Goal: Task Accomplishment & Management: Use online tool/utility

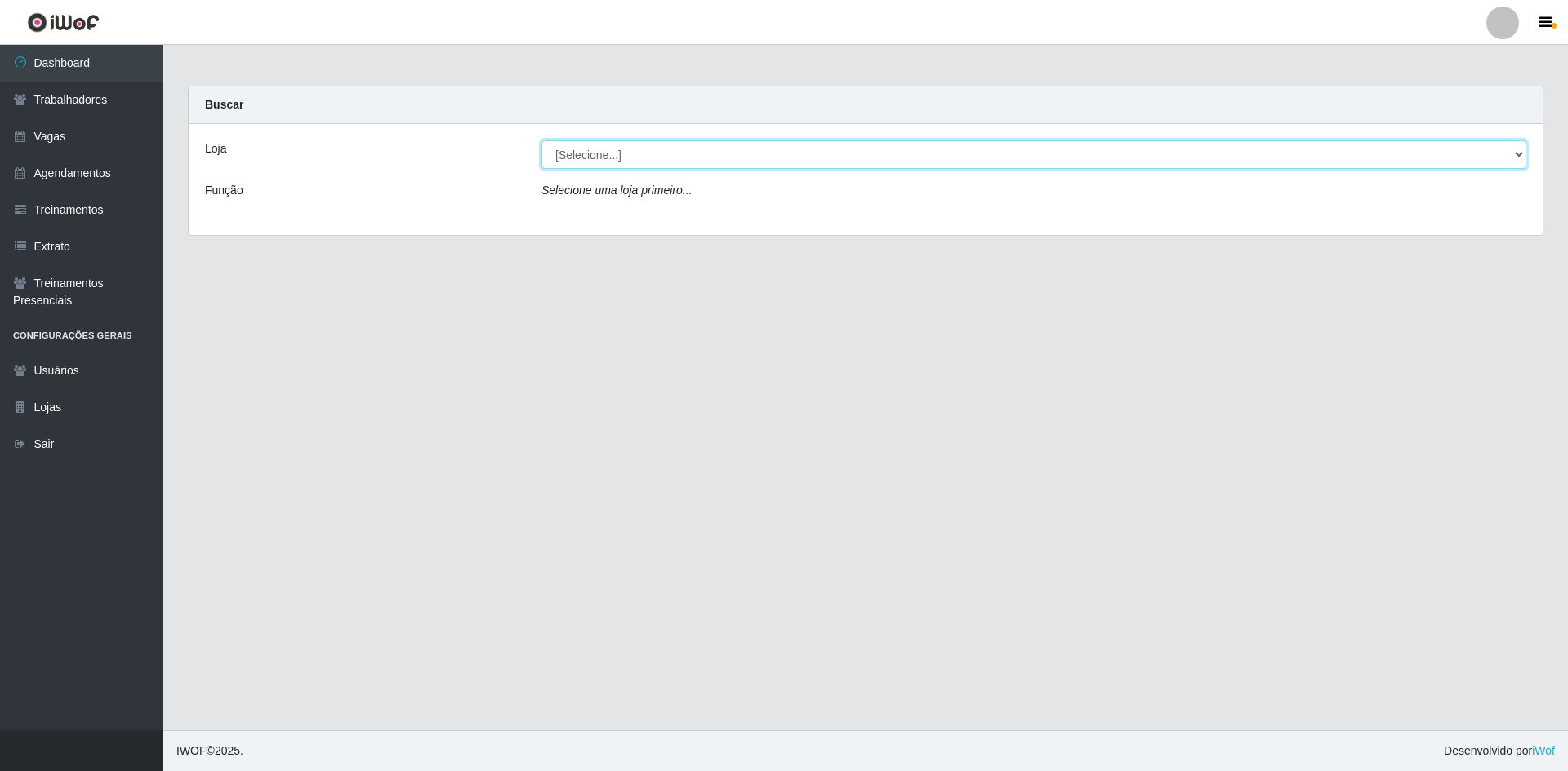
click at [629, 159] on select "[Selecione...] [GEOGRAPHIC_DATA] - [GEOGRAPHIC_DATA] - [GEOGRAPHIC_DATA] - [GEO…" at bounding box center [1034, 155] width 985 height 28
select select "505"
click at [542, 140] on select "[Selecione...] [GEOGRAPHIC_DATA] - [GEOGRAPHIC_DATA] - [GEOGRAPHIC_DATA] - [GEO…" at bounding box center [1034, 155] width 985 height 28
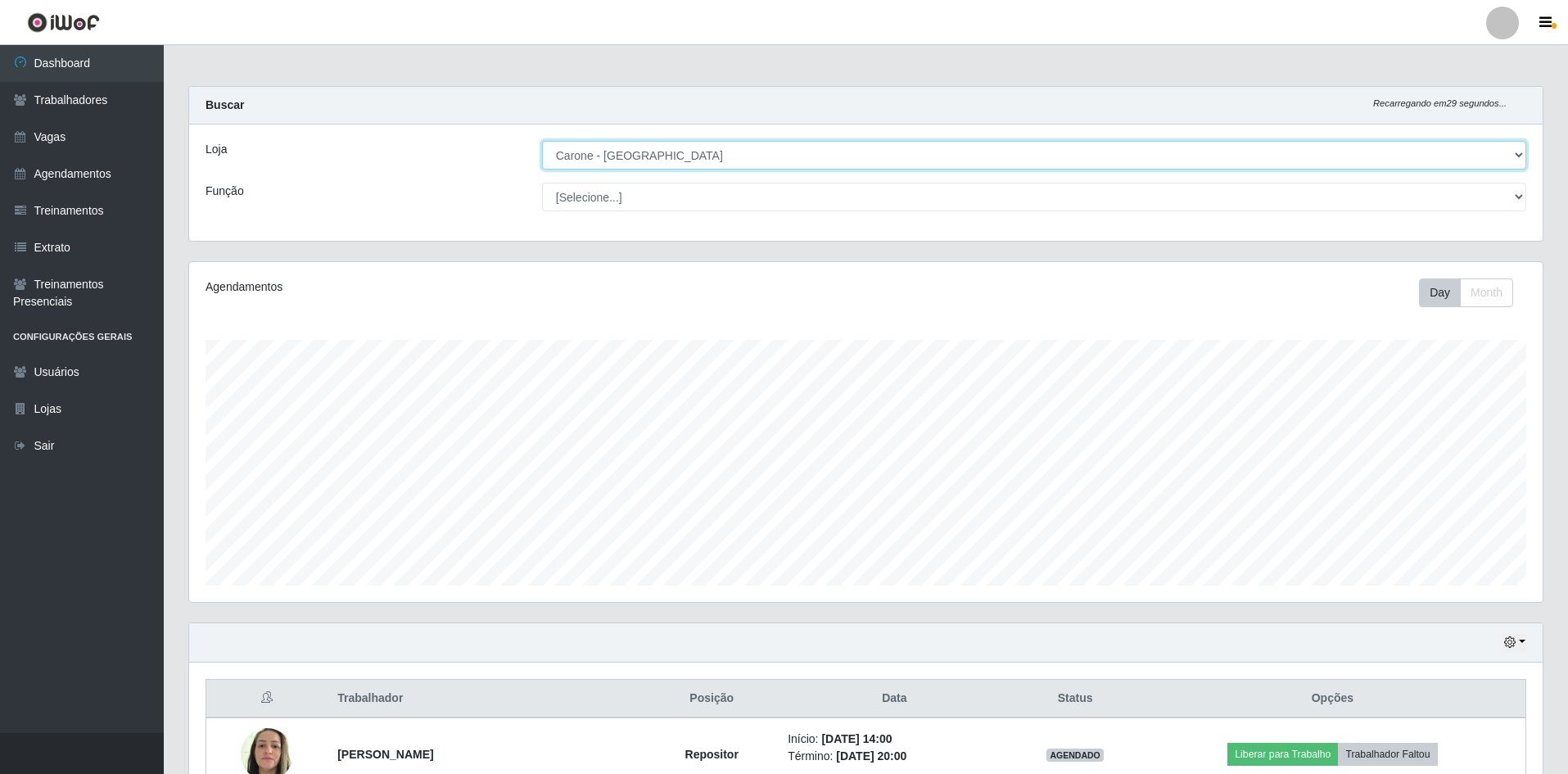
scroll to position [340, 1353]
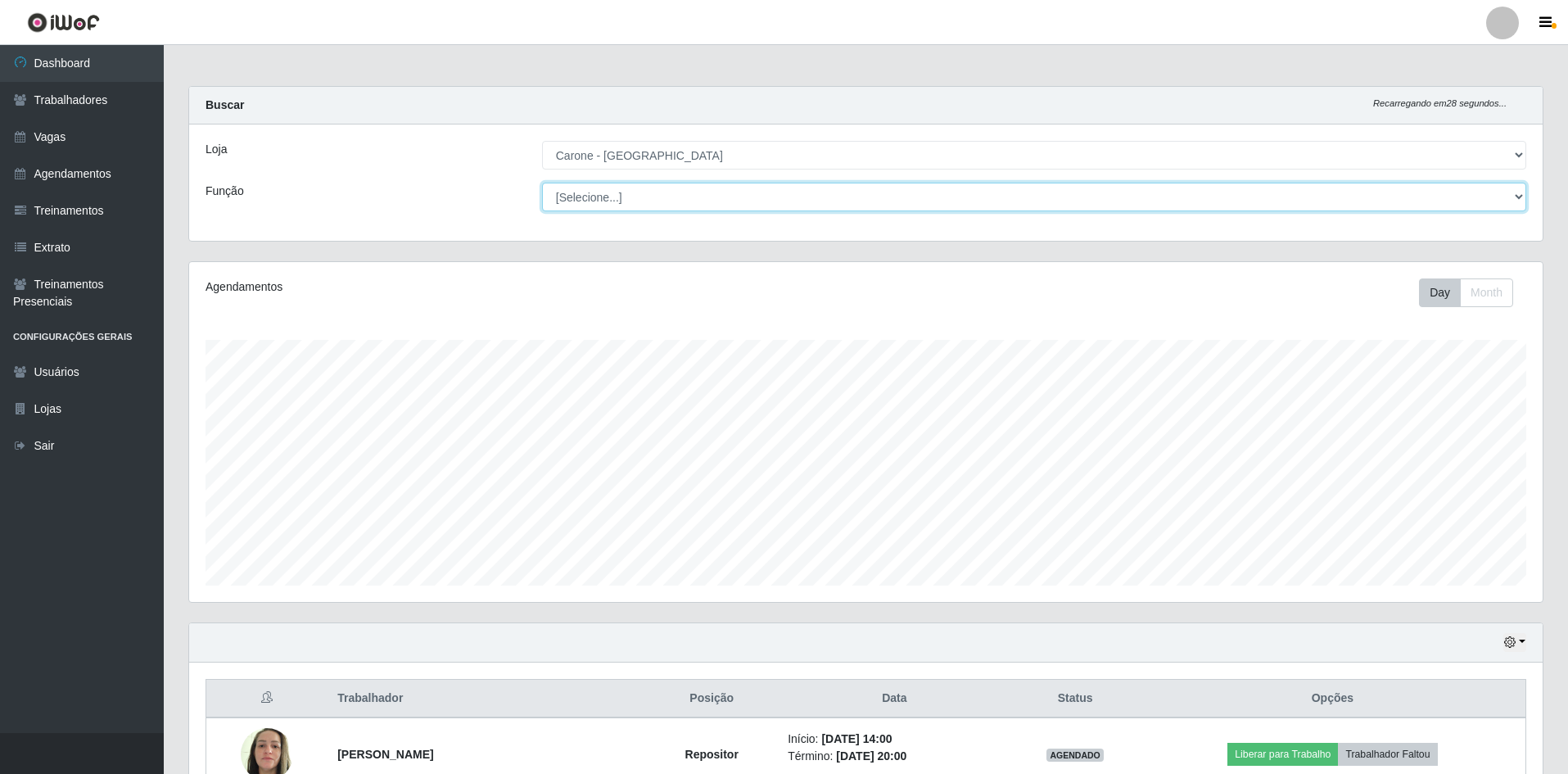
click at [660, 197] on select "[Selecione...] Embalador Embalador + Embalador ++ Repositor Repositor + Reposit…" at bounding box center [1034, 197] width 984 height 29
click at [542, 183] on select "[Selecione...] Embalador Embalador + Embalador ++ Repositor Repositor + Reposit…" at bounding box center [1034, 197] width 984 height 29
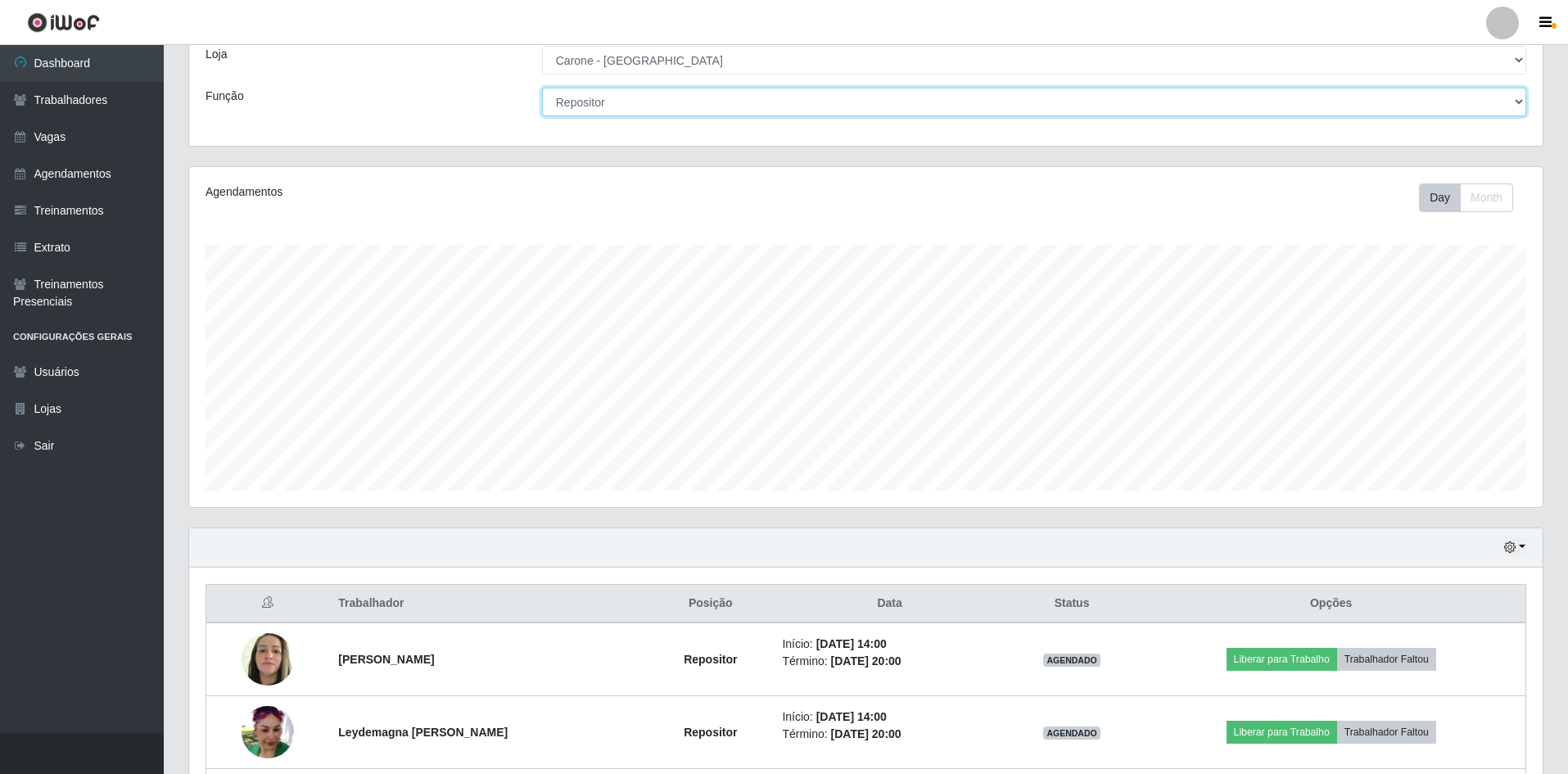
scroll to position [241, 0]
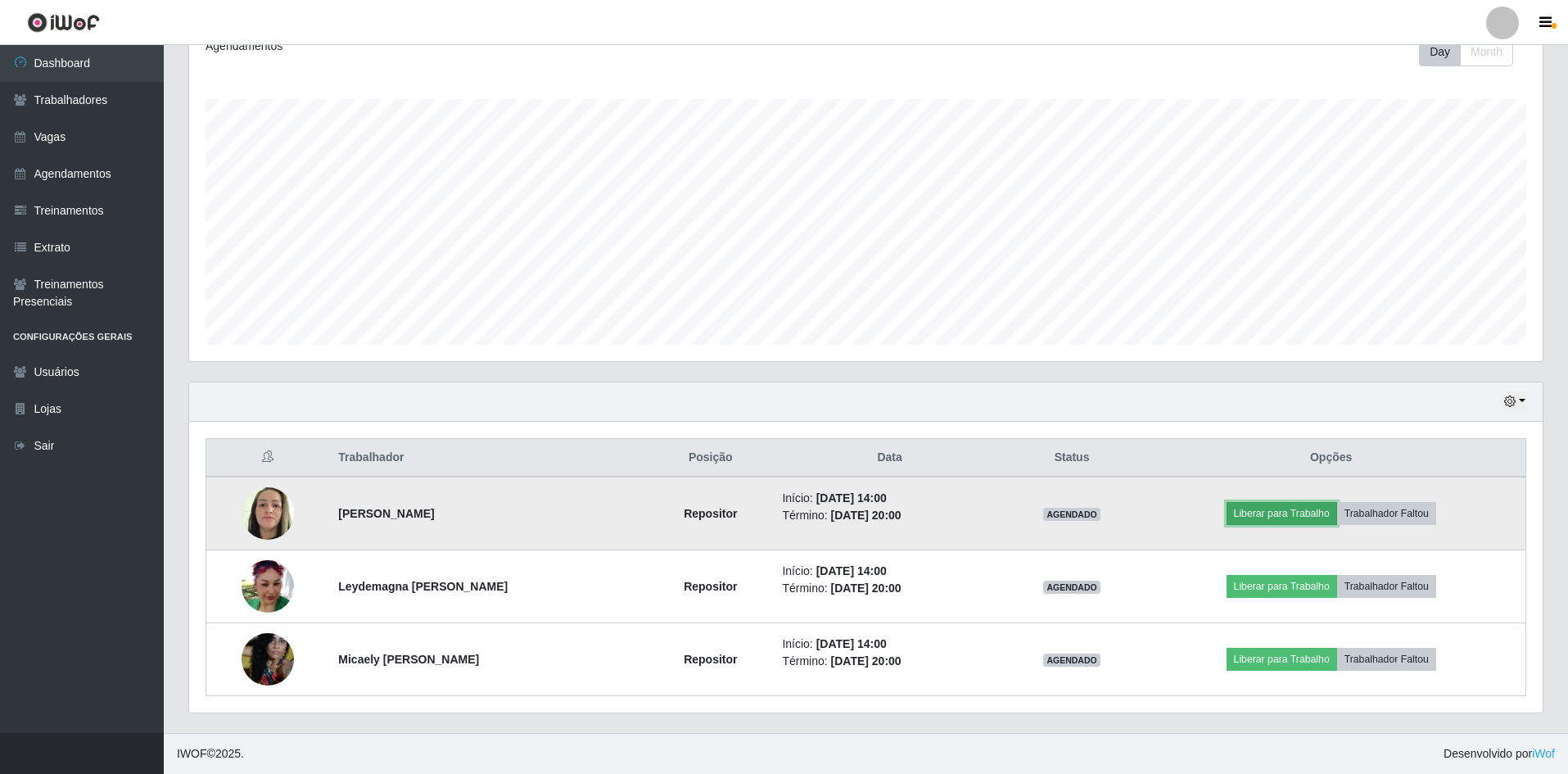
click at [1262, 517] on button "Liberar para Trabalho" at bounding box center [1282, 513] width 111 height 23
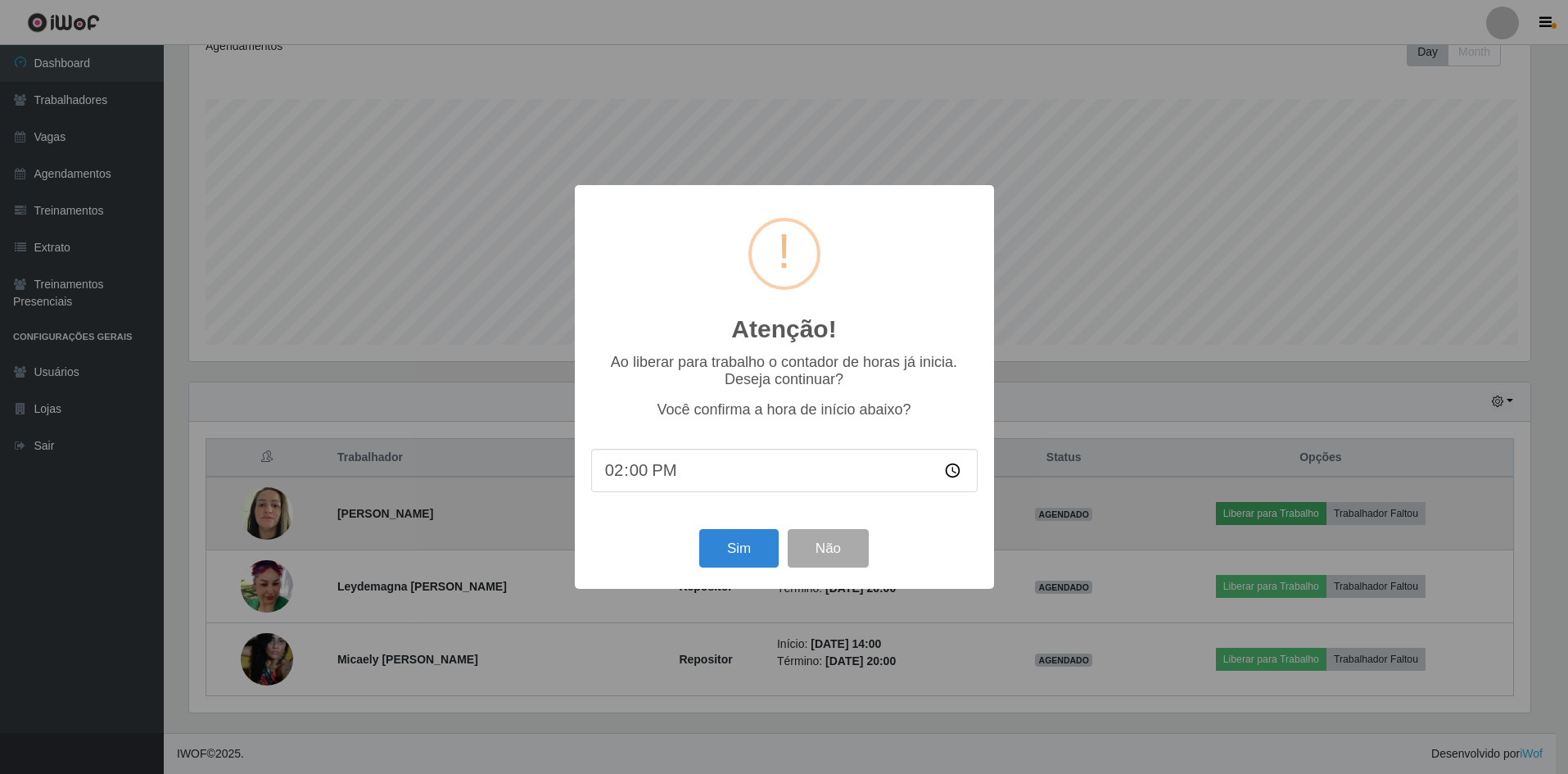
scroll to position [340, 1345]
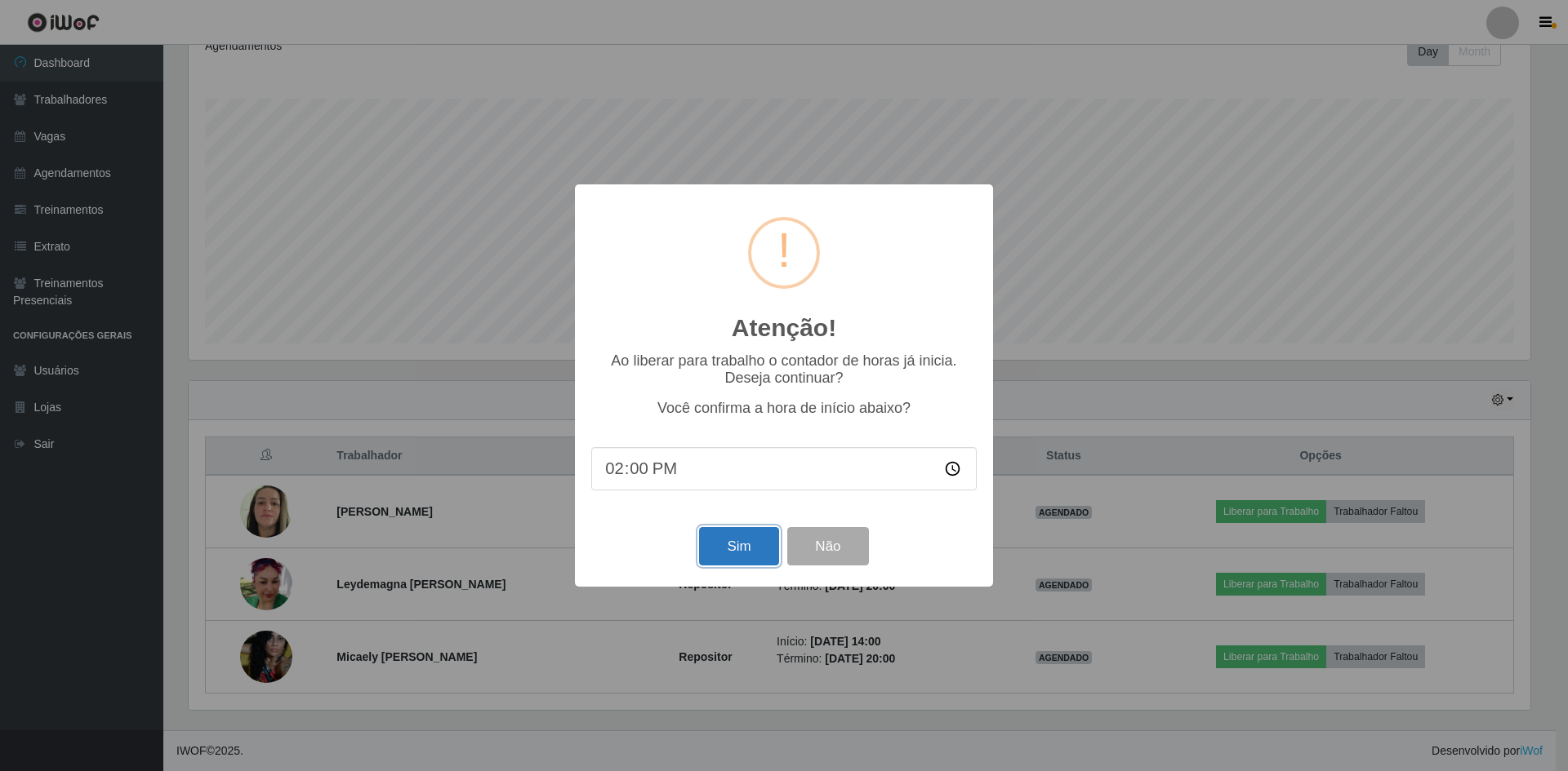
click at [750, 557] on button "Sim" at bounding box center [738, 546] width 79 height 38
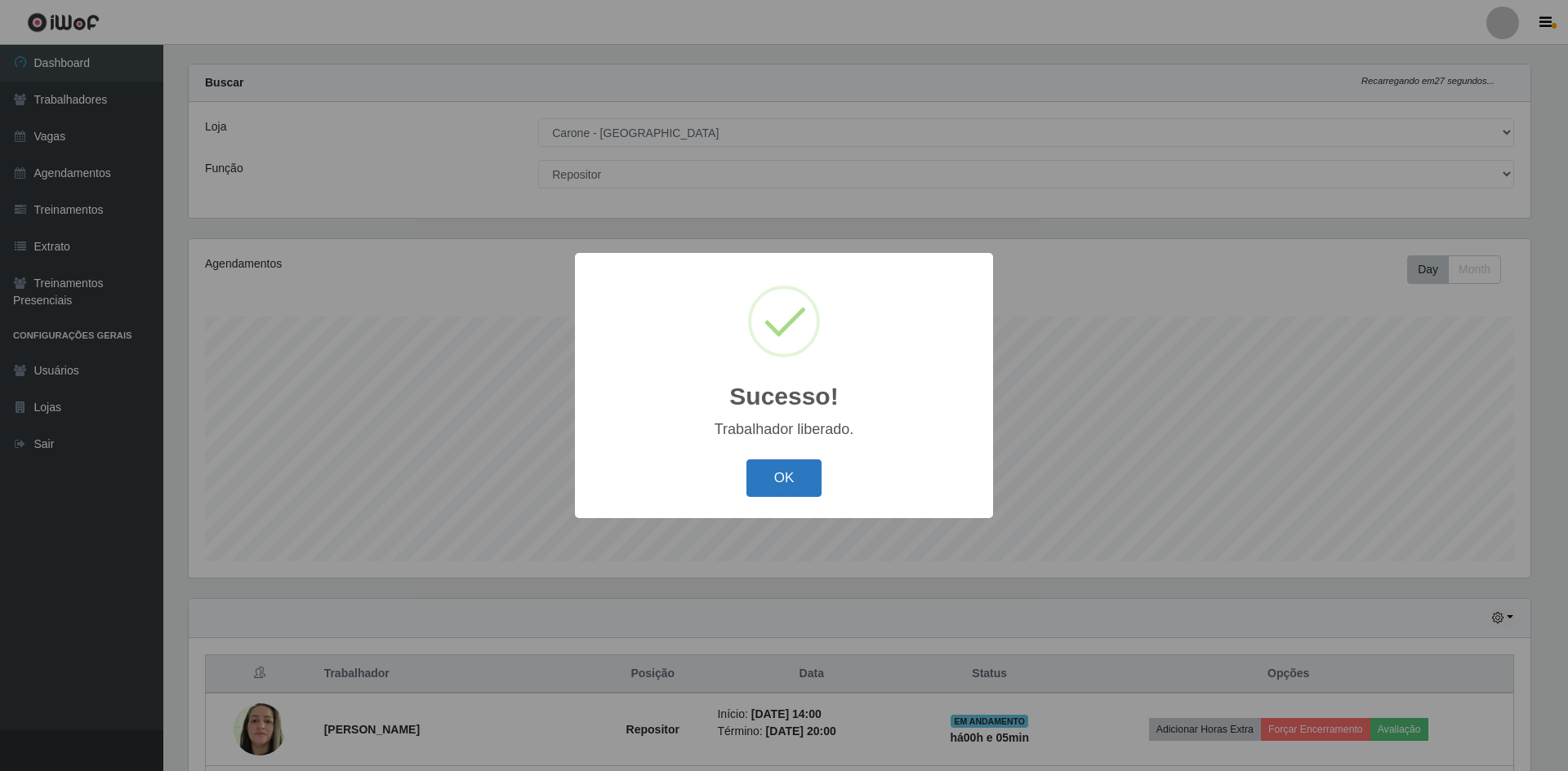
click at [807, 485] on button "OK" at bounding box center [784, 479] width 76 height 38
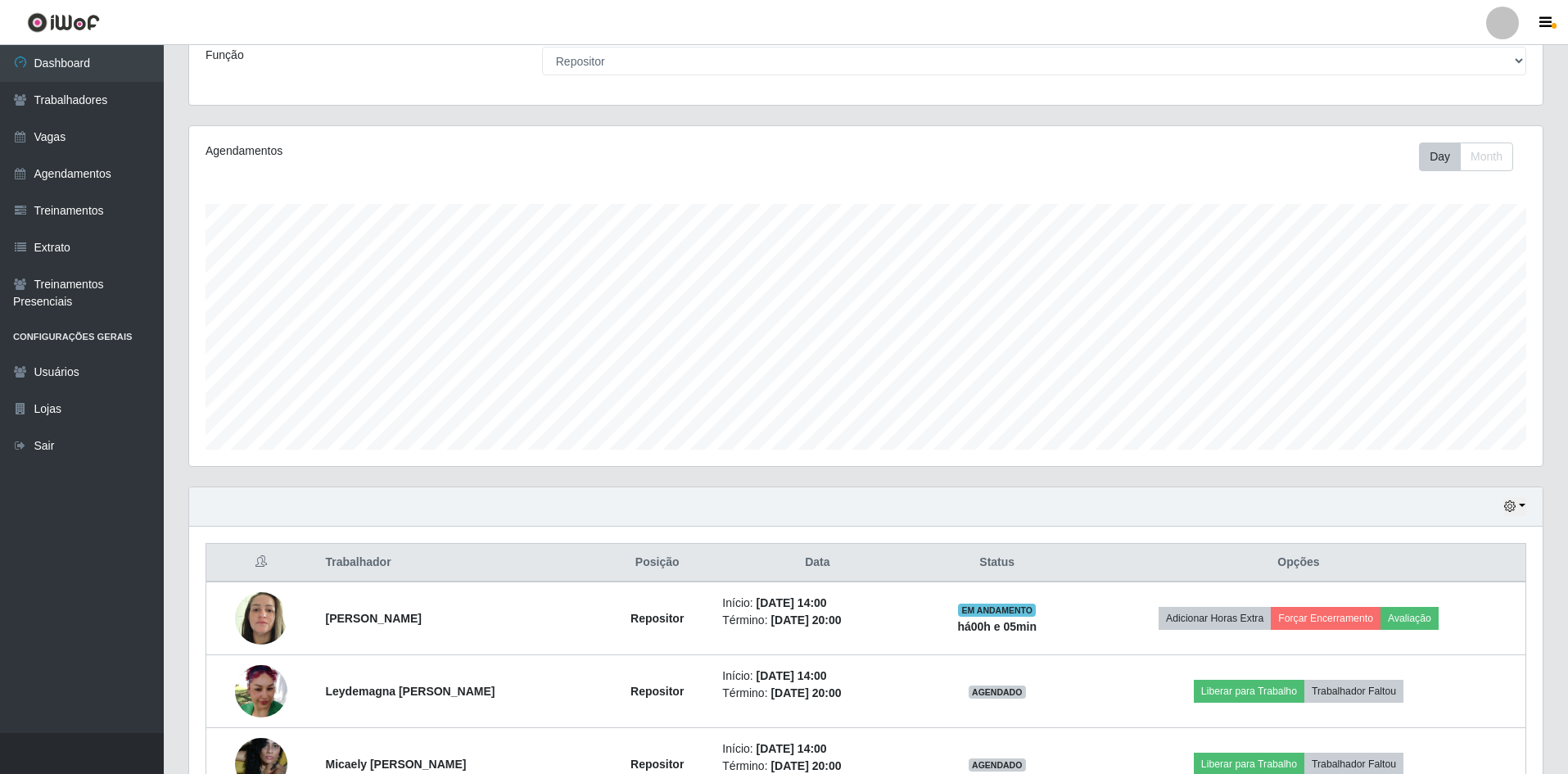
scroll to position [0, 0]
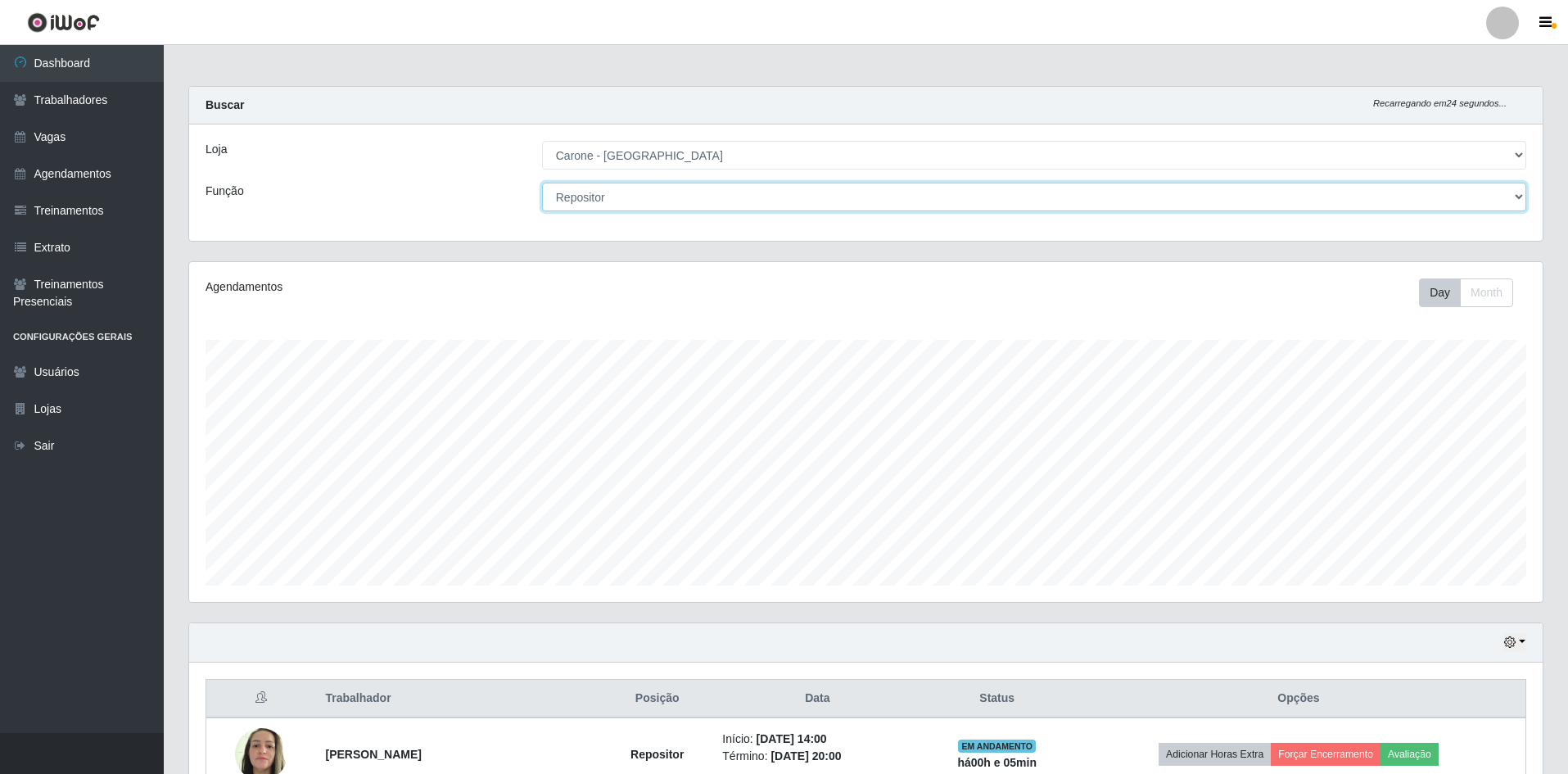
click at [712, 192] on select "[Selecione...] Embalador Embalador + Embalador ++ Repositor Repositor + Reposit…" at bounding box center [1034, 197] width 984 height 29
click at [542, 183] on select "[Selecione...] Embalador Embalador + Embalador ++ Repositor Repositor + Reposit…" at bounding box center [1034, 197] width 984 height 29
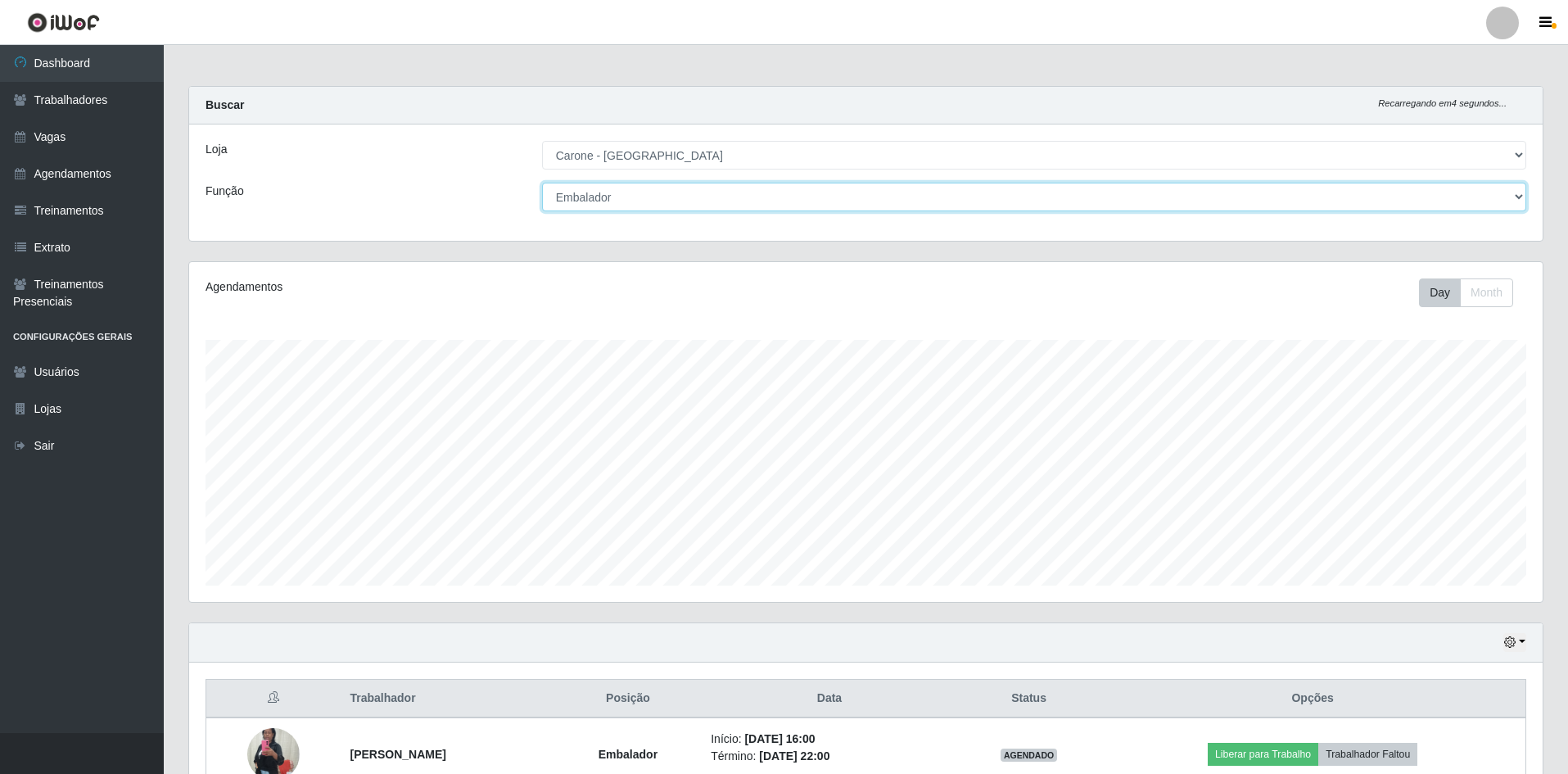
click at [691, 197] on select "[Selecione...] Embalador Embalador + Embalador ++ Repositor Repositor + Reposit…" at bounding box center [1034, 197] width 984 height 29
select select "24"
click at [542, 183] on select "[Selecione...] Embalador Embalador + Embalador ++ Repositor Repositor + Reposit…" at bounding box center [1034, 197] width 984 height 29
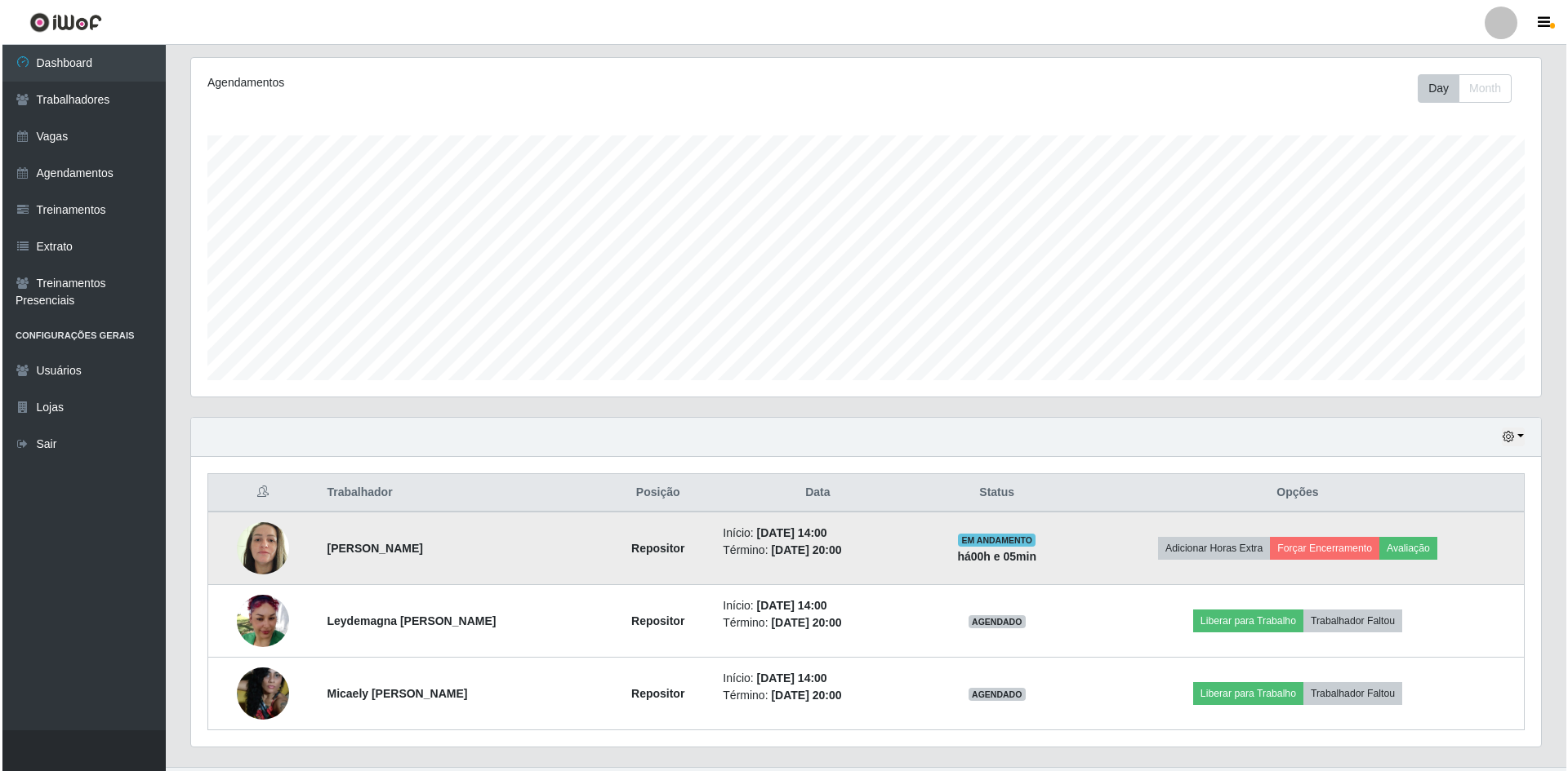
scroll to position [240, 0]
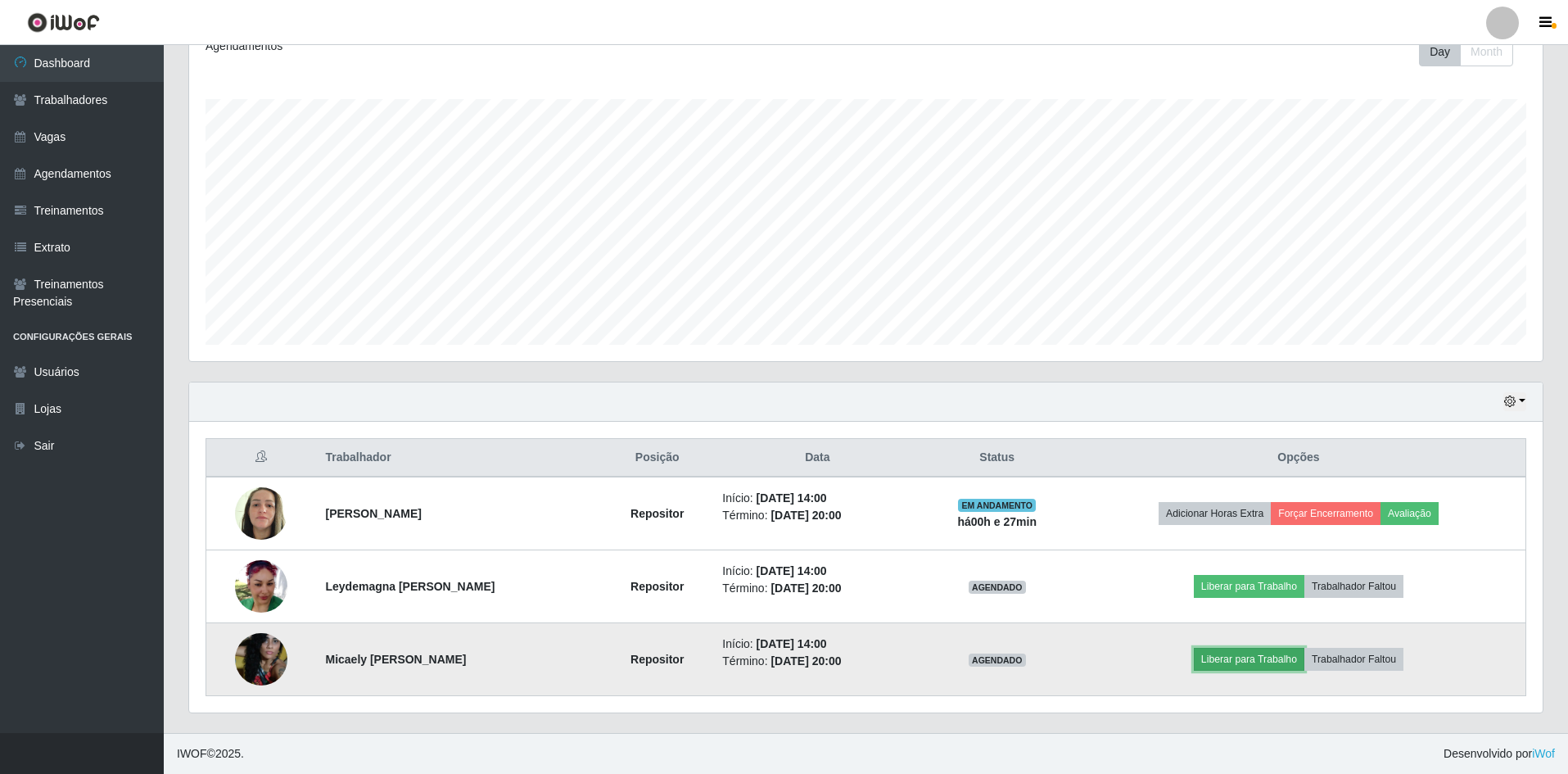
click at [1257, 660] on button "Liberar para Trabalho" at bounding box center [1250, 659] width 111 height 23
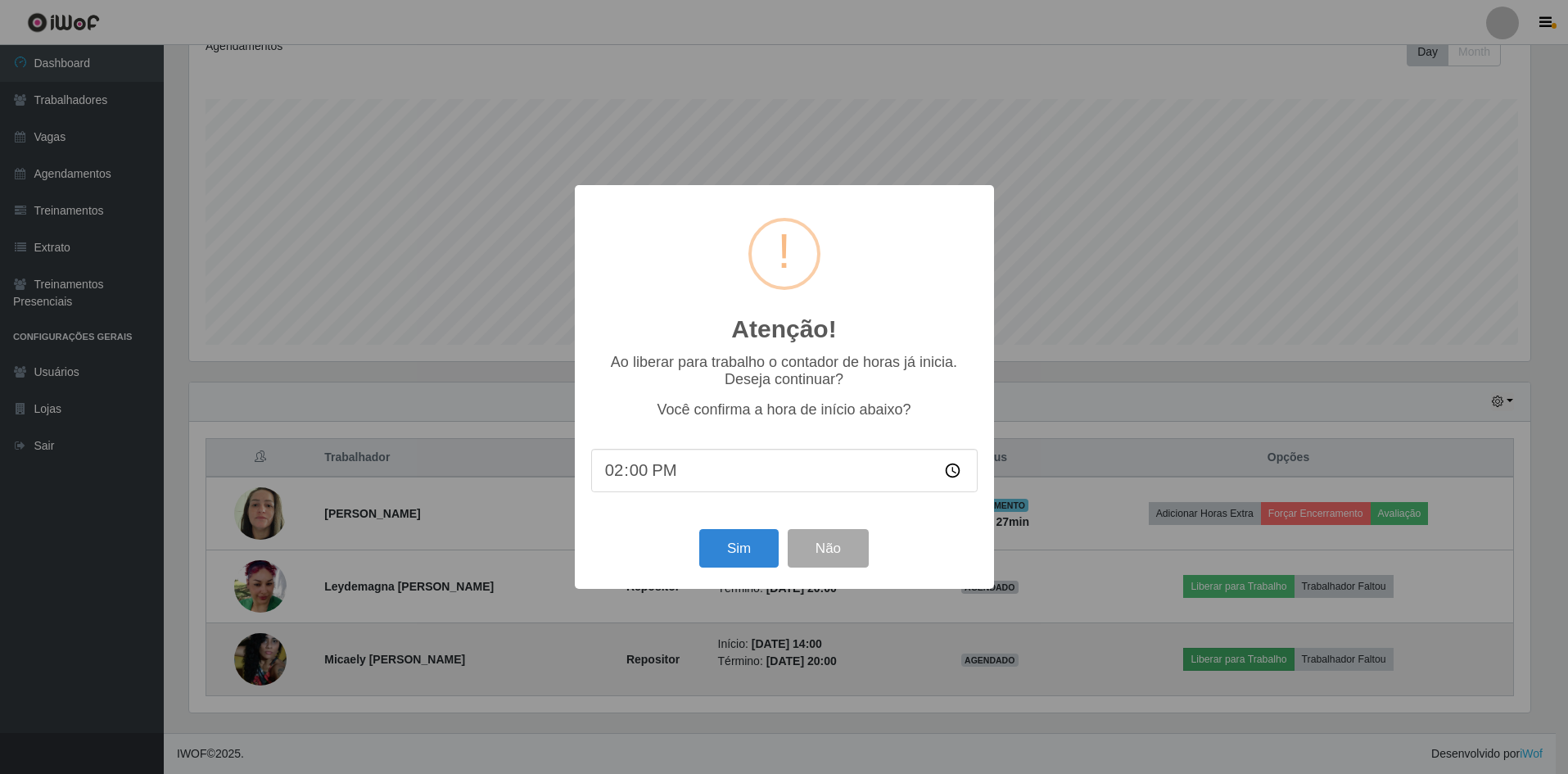
scroll to position [340, 1345]
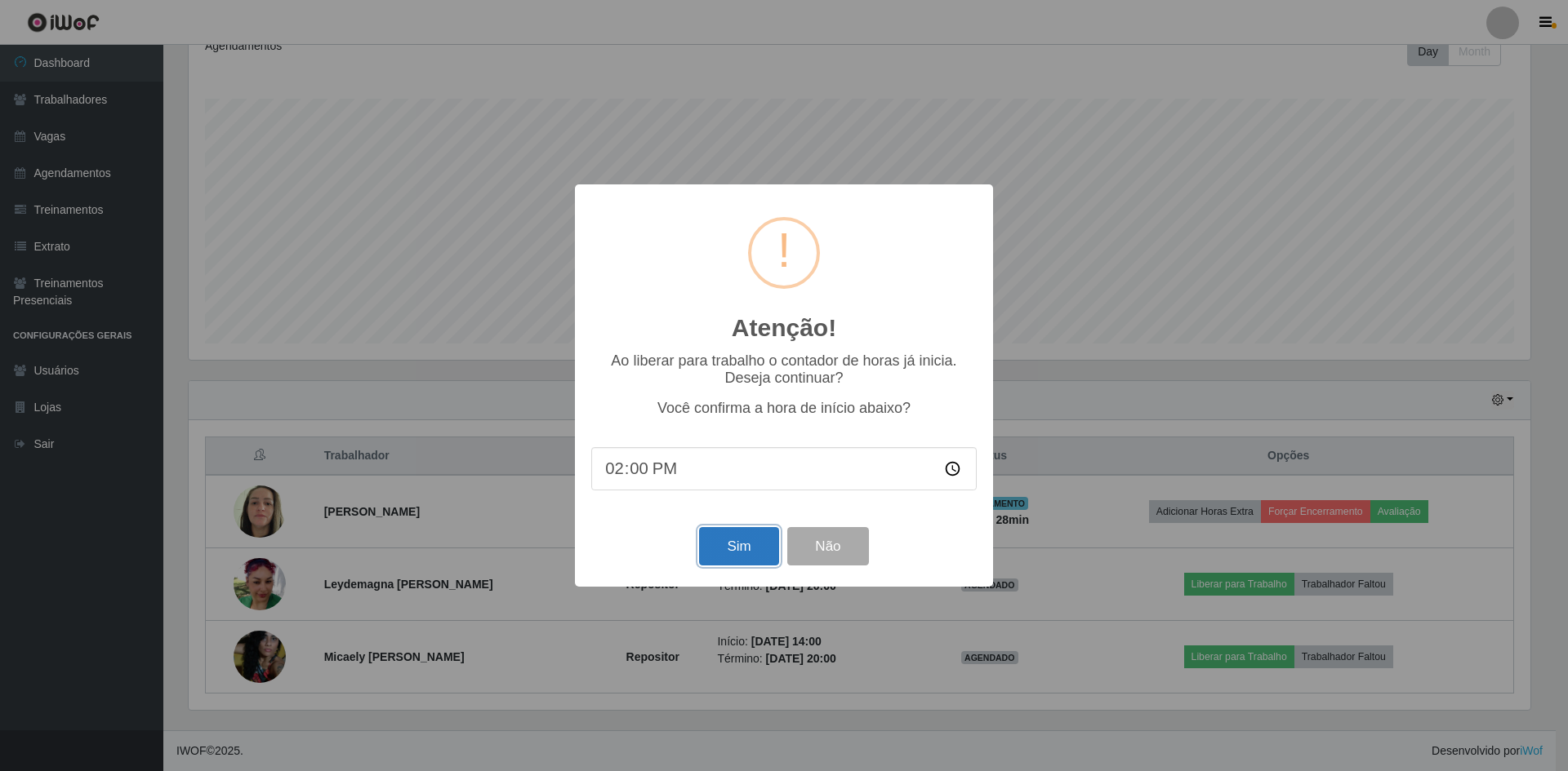
click at [762, 548] on button "Sim" at bounding box center [738, 546] width 79 height 38
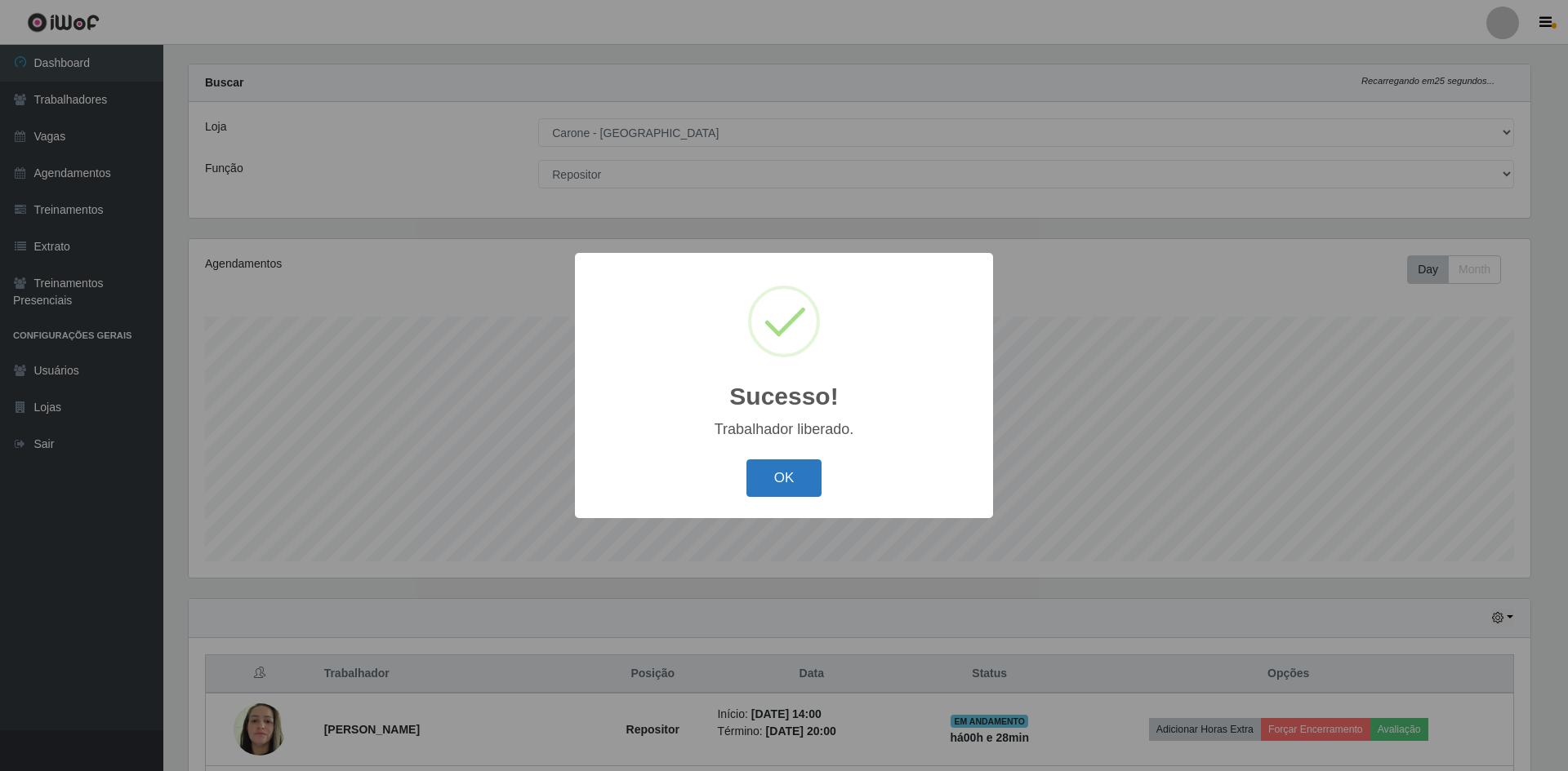
click at [771, 481] on button "OK" at bounding box center [784, 479] width 76 height 38
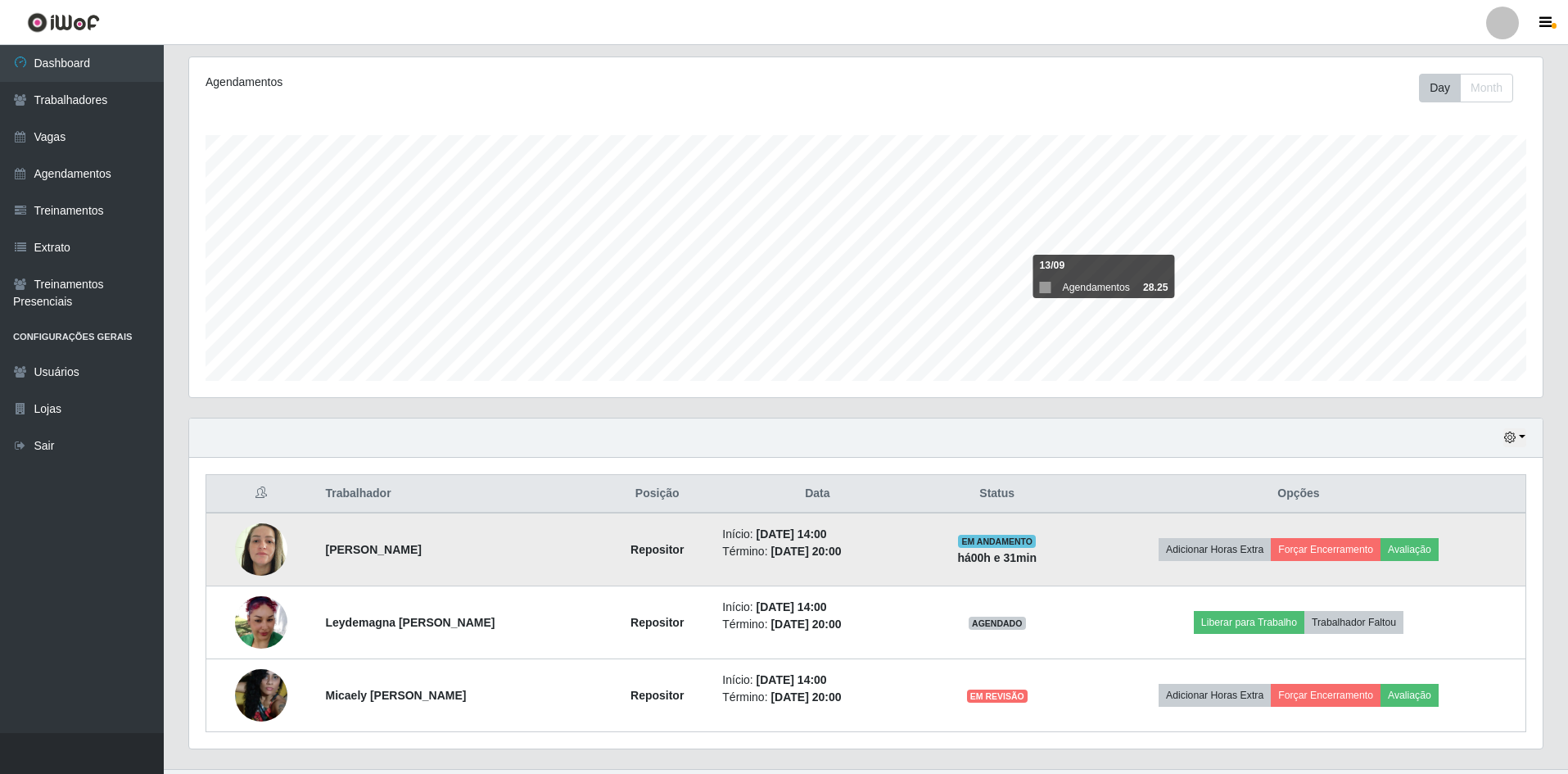
scroll to position [241, 0]
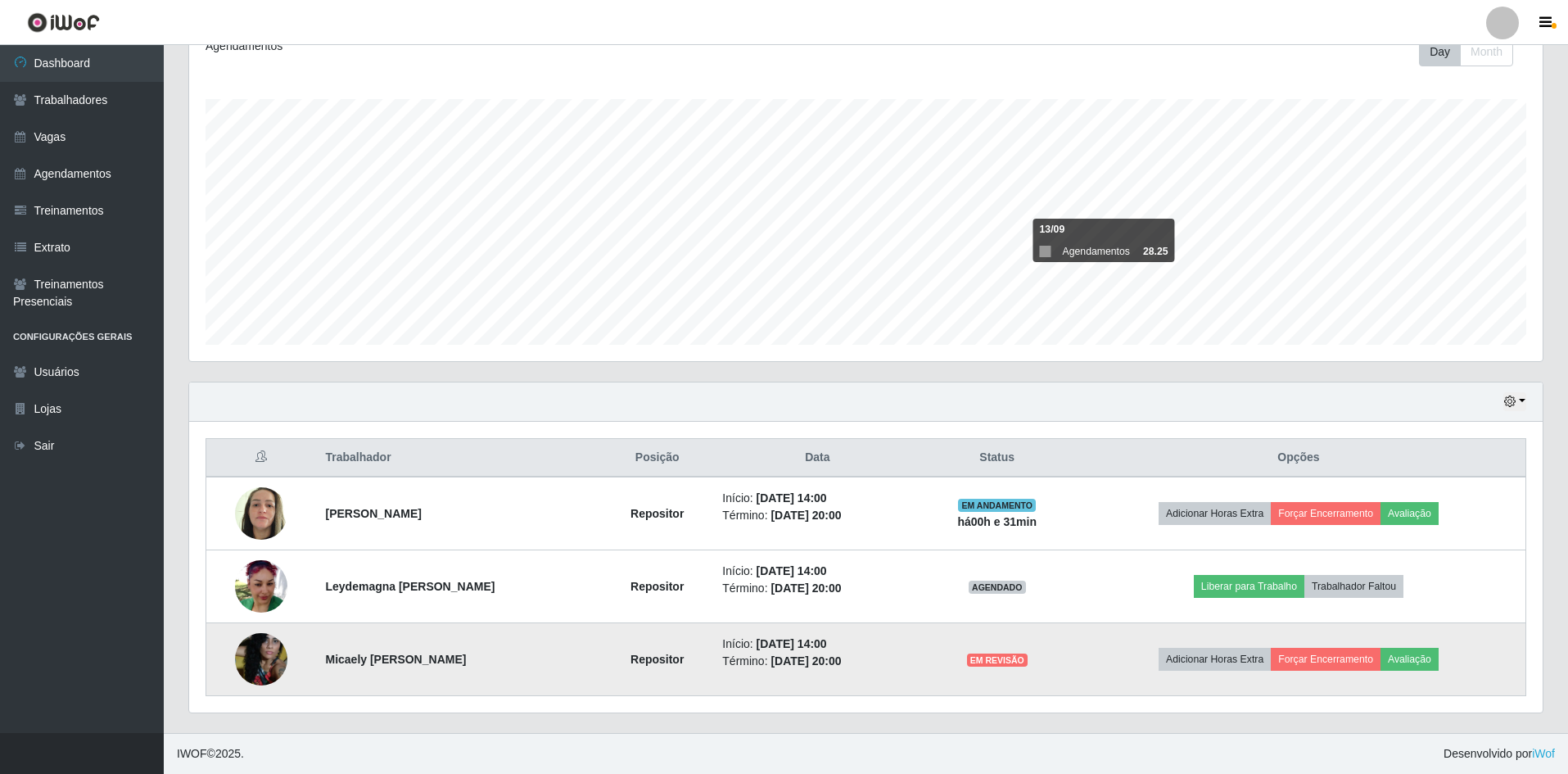
click at [781, 663] on time "[DATE] 20:00" at bounding box center [805, 662] width 70 height 13
drag, startPoint x: 781, startPoint y: 663, endPoint x: 852, endPoint y: 688, distance: 75.3
click at [852, 688] on td "Início: [DATE] 14:00 Término: [DATE] 20:00" at bounding box center [817, 660] width 210 height 73
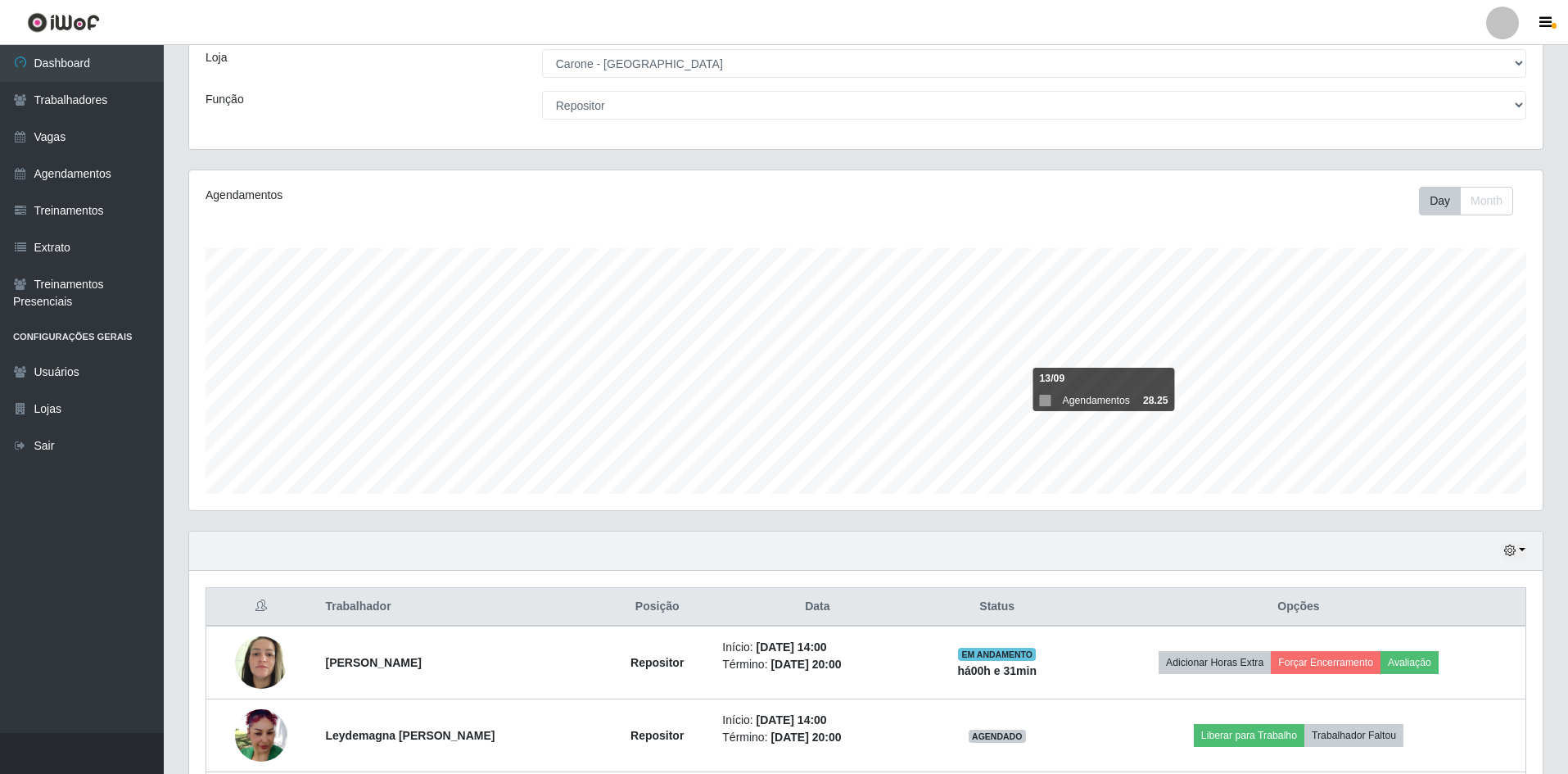
scroll to position [0, 0]
